Goal: Task Accomplishment & Management: Use online tool/utility

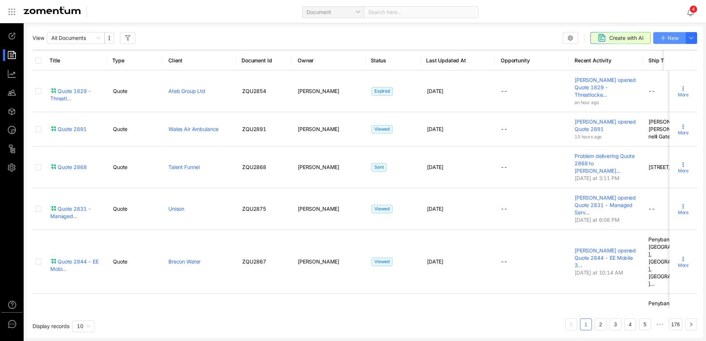
click at [669, 41] on span "New" at bounding box center [673, 38] width 11 height 8
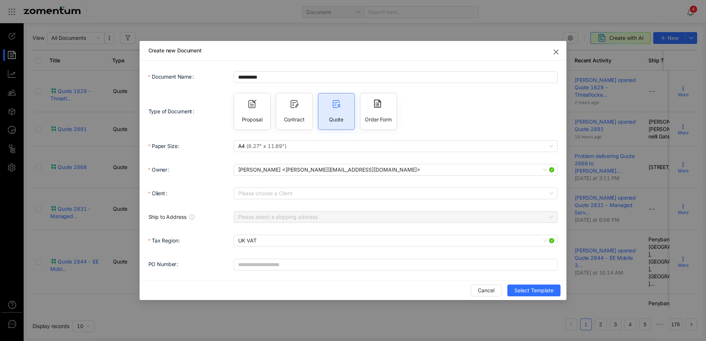
type input "**********"
click at [556, 52] on use "Close" at bounding box center [556, 52] width 4 height 4
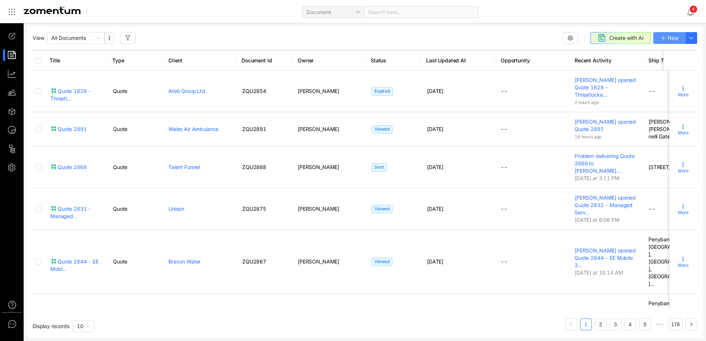
click at [670, 39] on span "New" at bounding box center [673, 38] width 11 height 8
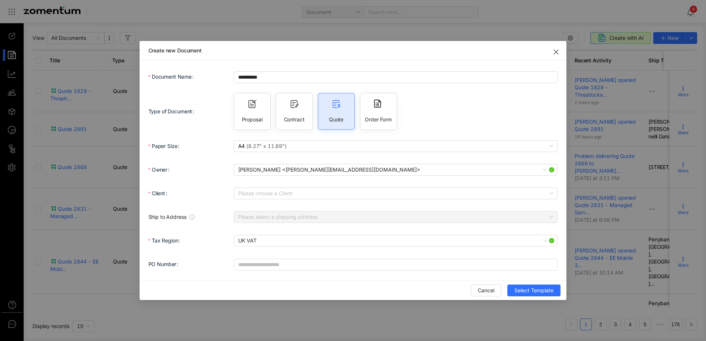
click at [556, 51] on icon "Close" at bounding box center [556, 52] width 6 height 6
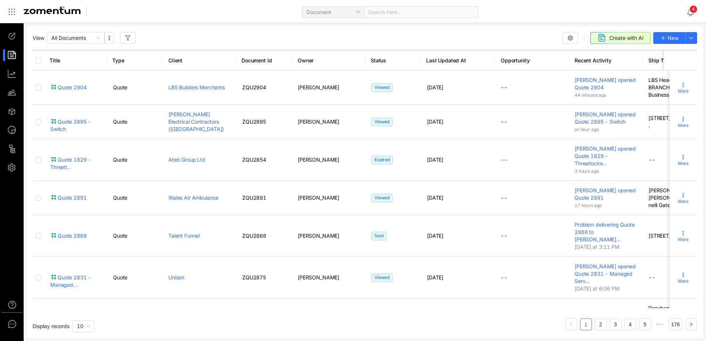
click at [695, 11] on span "4" at bounding box center [693, 9] width 3 height 6
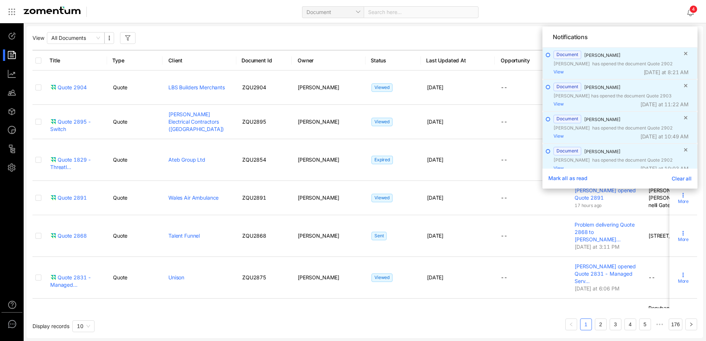
scroll to position [7, 0]
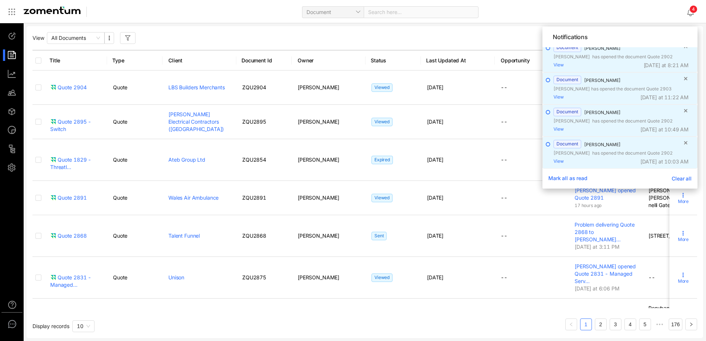
click at [577, 178] on span "Mark all as read" at bounding box center [567, 179] width 39 height 8
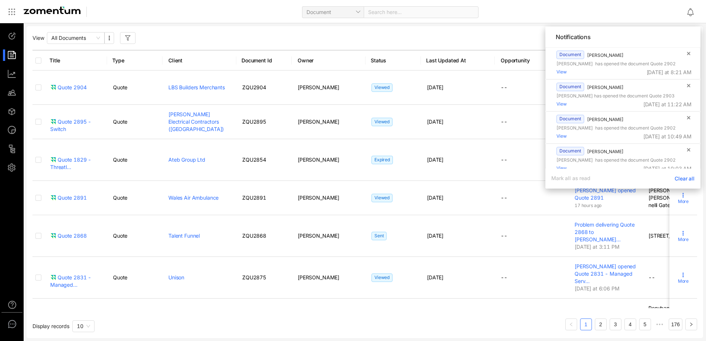
click at [700, 219] on div "View All Documents Create with AI New Title Type Client Document Id Owner Statu…" at bounding box center [365, 182] width 677 height 312
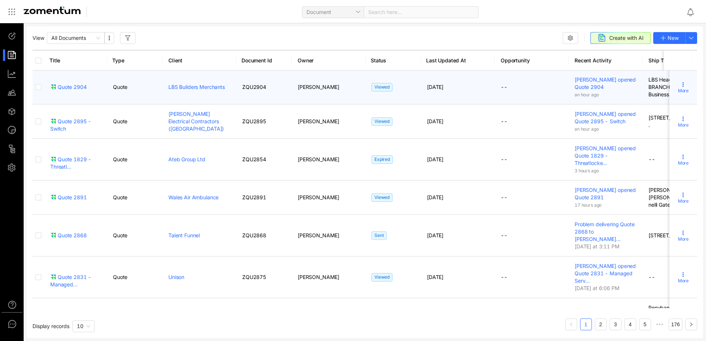
scroll to position [0, 0]
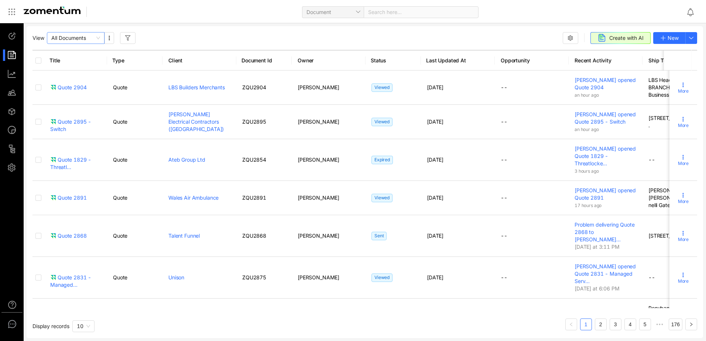
click at [95, 37] on span "All Documents" at bounding box center [75, 37] width 49 height 11
click at [675, 59] on span "Document" at bounding box center [669, 58] width 43 height 8
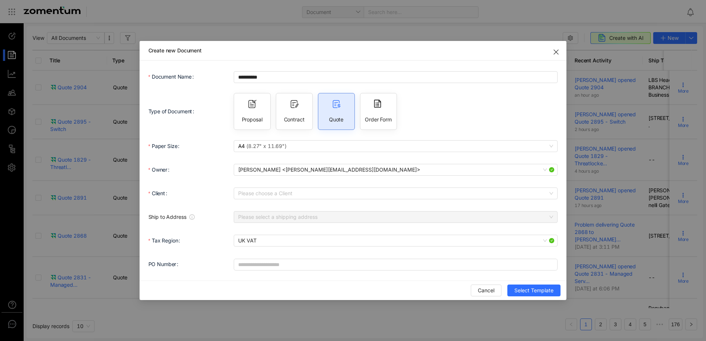
click at [557, 53] on icon "Close" at bounding box center [556, 52] width 6 height 6
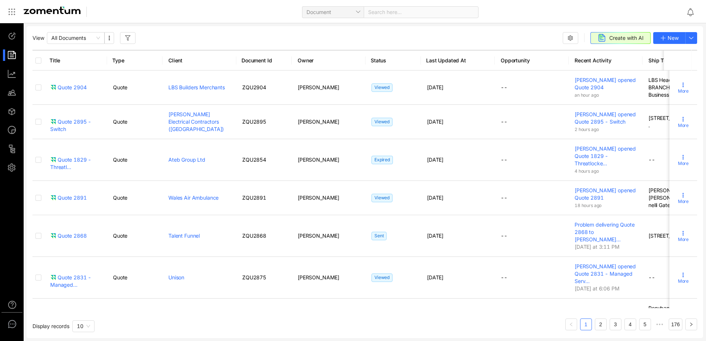
drag, startPoint x: 327, startPoint y: 309, endPoint x: 336, endPoint y: 305, distance: 10.2
click at [336, 305] on div "Title Type Client Document Id Owner Status Last Updated At Opportunity Recent A…" at bounding box center [364, 181] width 665 height 263
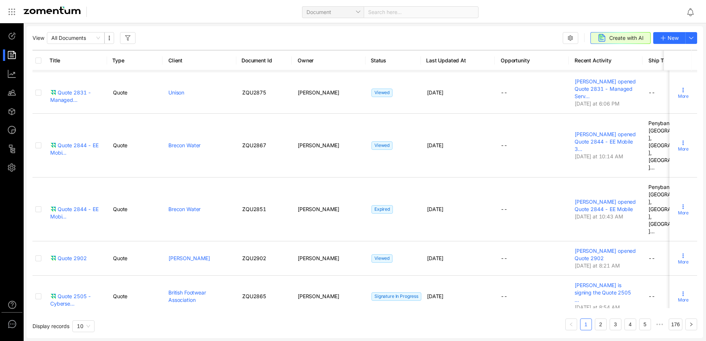
click at [516, 31] on div "View All Documents Create with AI New Title Type Client Document Id Owner Statu…" at bounding box center [365, 182] width 677 height 312
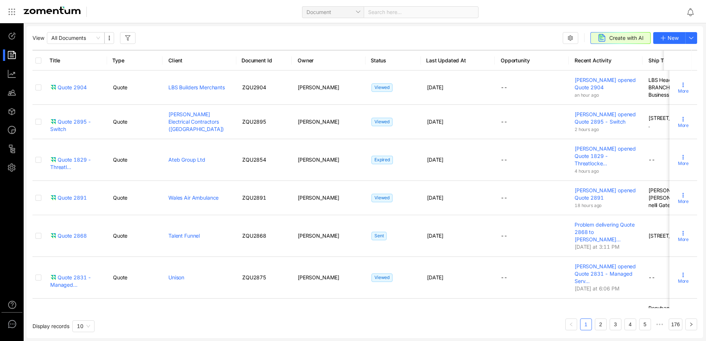
click at [233, 43] on div "View All Documents Create with AI New" at bounding box center [364, 38] width 665 height 12
